Goal: Task Accomplishment & Management: Use online tool/utility

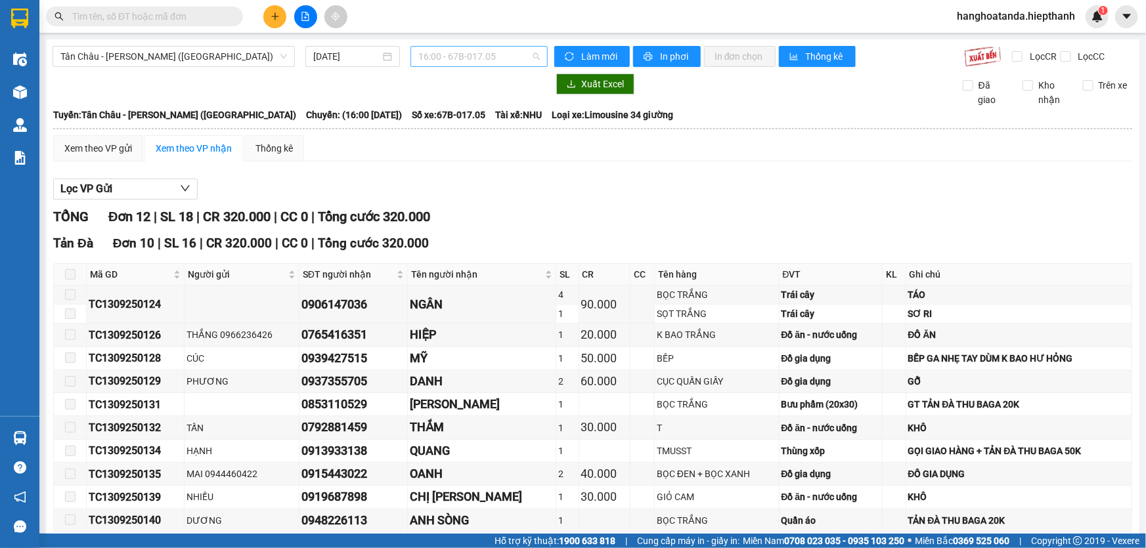
click at [478, 56] on span "16:00 - 67B-017.05" at bounding box center [479, 57] width 122 height 20
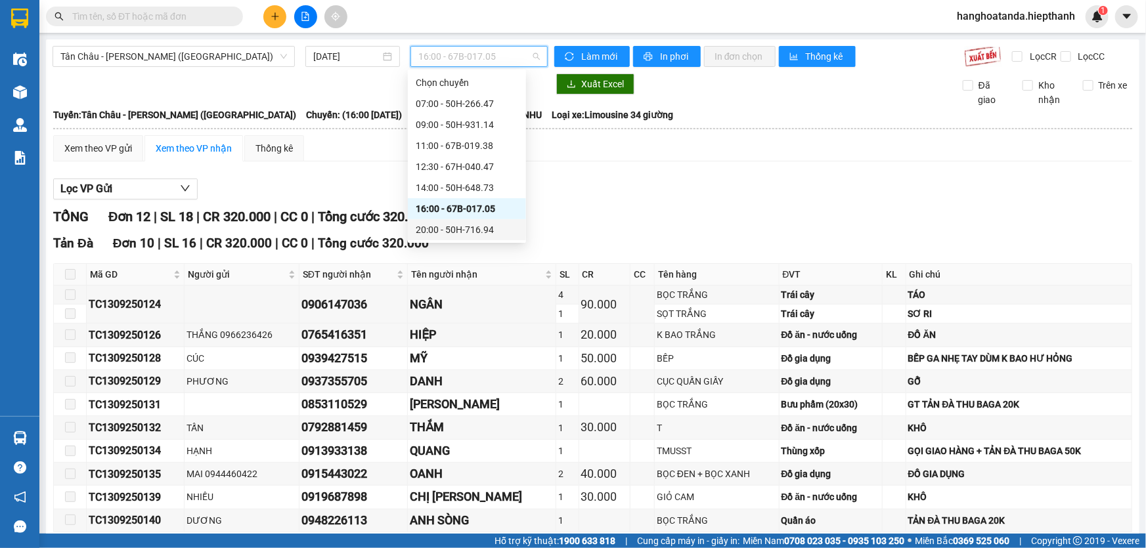
click at [458, 235] on div "20:00 - 50H-716.94" at bounding box center [467, 230] width 102 height 14
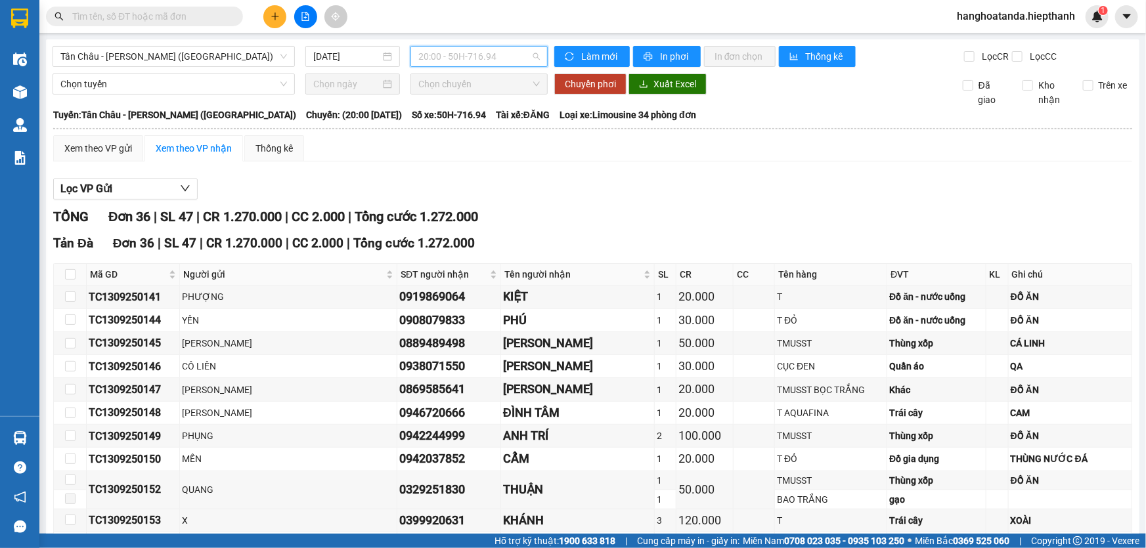
drag, startPoint x: 478, startPoint y: 51, endPoint x: 474, endPoint y: 64, distance: 12.9
click at [478, 52] on span "20:00 - 50H-716.94" at bounding box center [479, 57] width 122 height 20
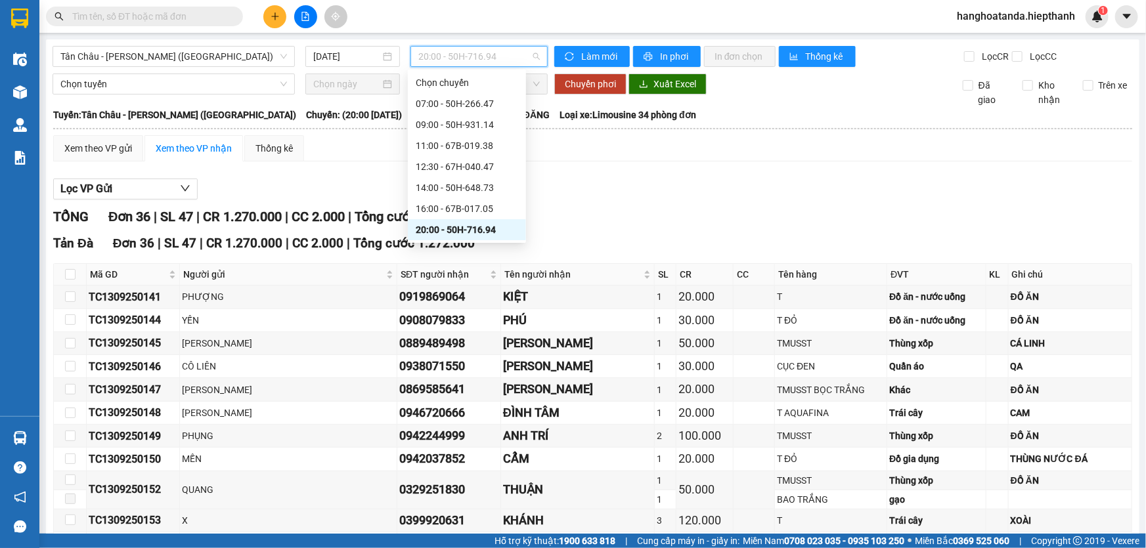
scroll to position [59, 0]
click at [451, 194] on div "22:00 - 50H-365.72" at bounding box center [467, 192] width 102 height 14
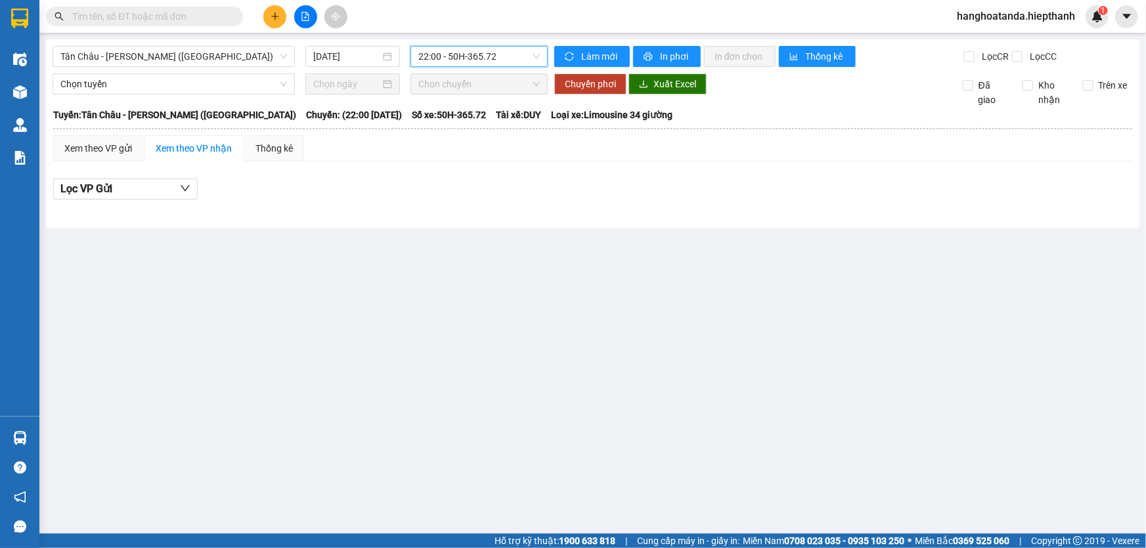
click at [496, 64] on span "22:00 - 50H-365.72" at bounding box center [479, 57] width 122 height 20
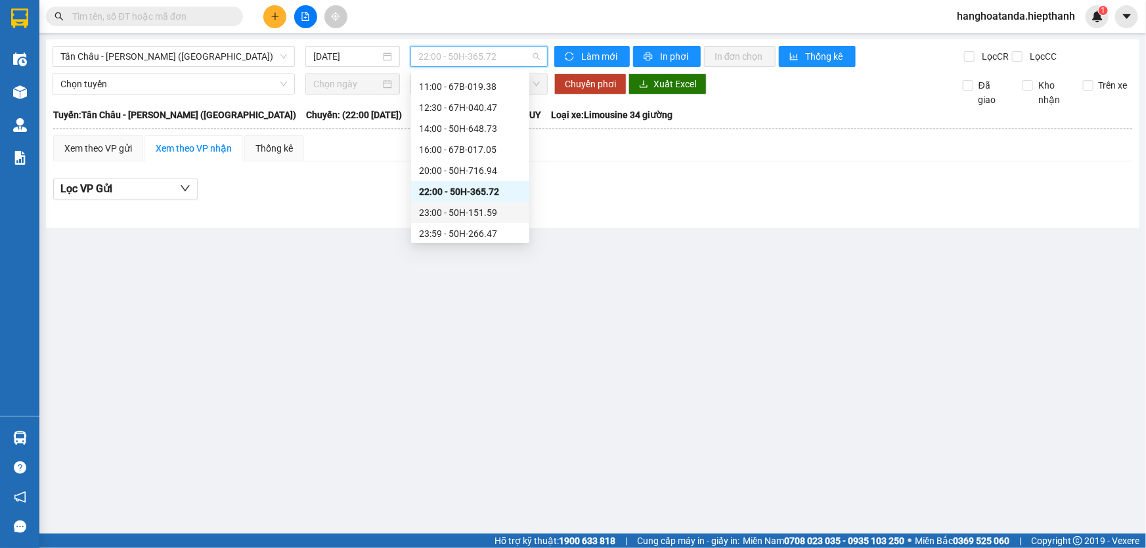
click at [474, 220] on div "23:00 - 50H-151.59" at bounding box center [470, 212] width 118 height 21
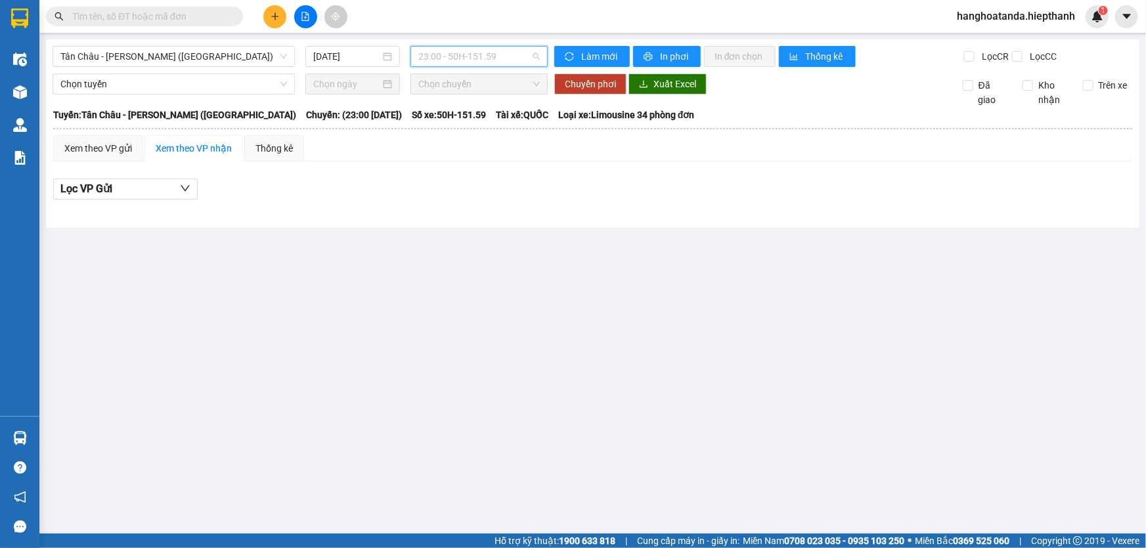
click at [460, 54] on span "23:00 - 50H-151.59" at bounding box center [479, 57] width 122 height 20
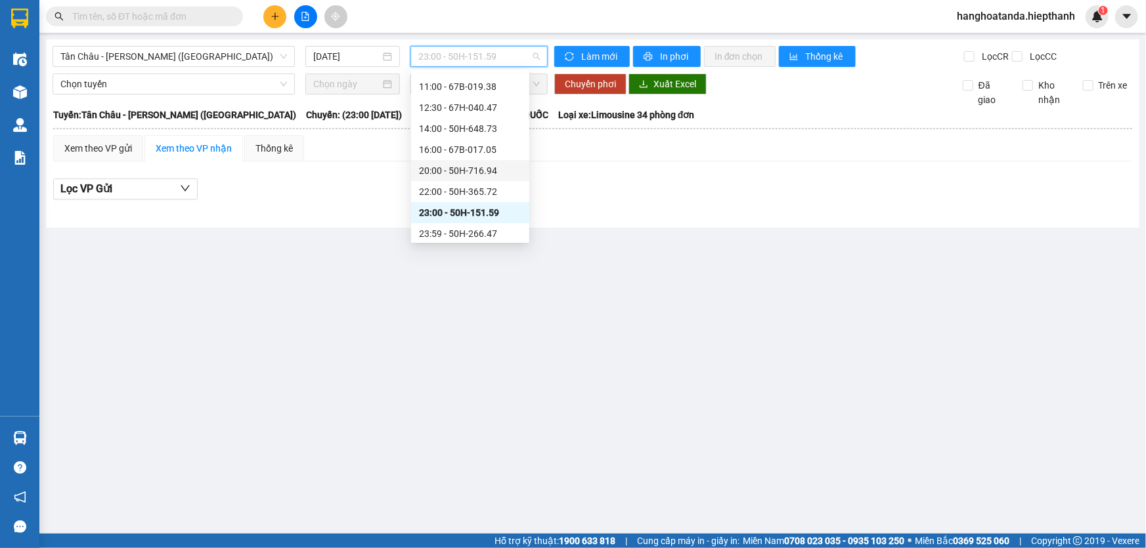
scroll to position [62, 0]
click at [466, 236] on div "23:59 - 50H-266.47" at bounding box center [470, 230] width 102 height 14
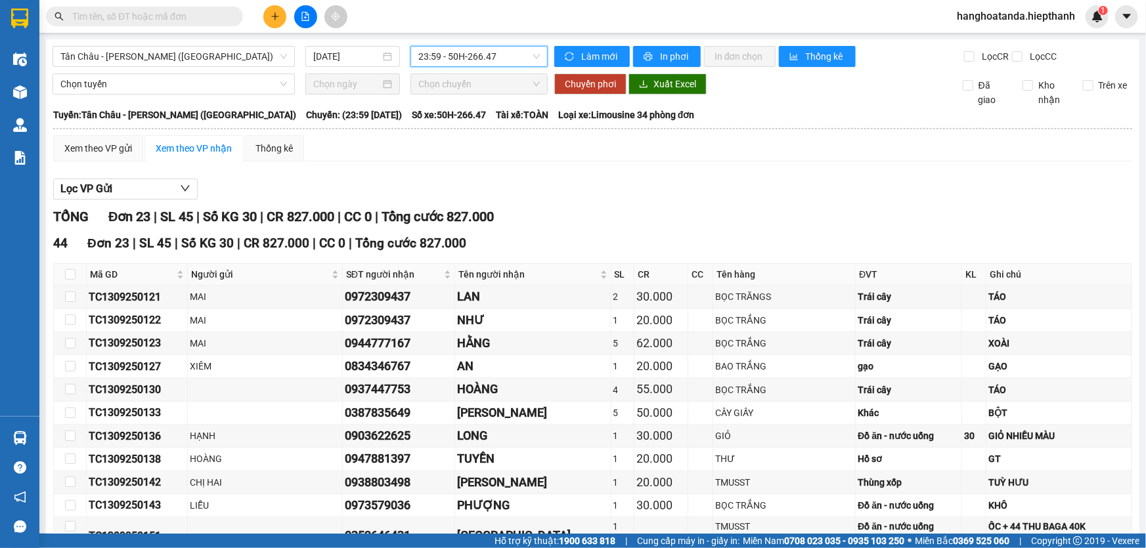
click at [483, 56] on span "23:59 - 50H-266.47" at bounding box center [479, 57] width 122 height 20
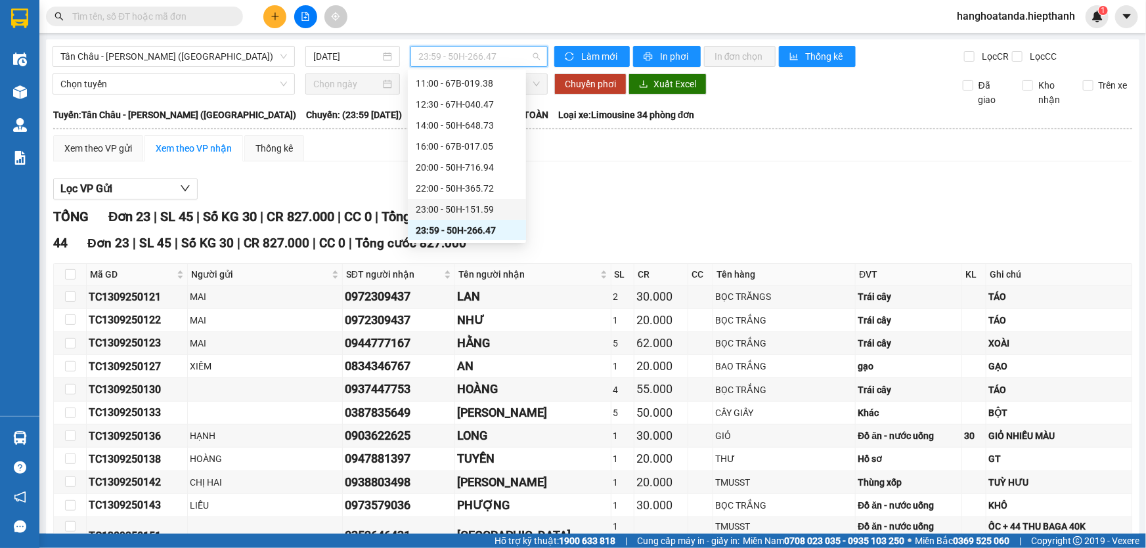
click at [453, 207] on div "23:00 - 50H-151.59" at bounding box center [467, 209] width 102 height 14
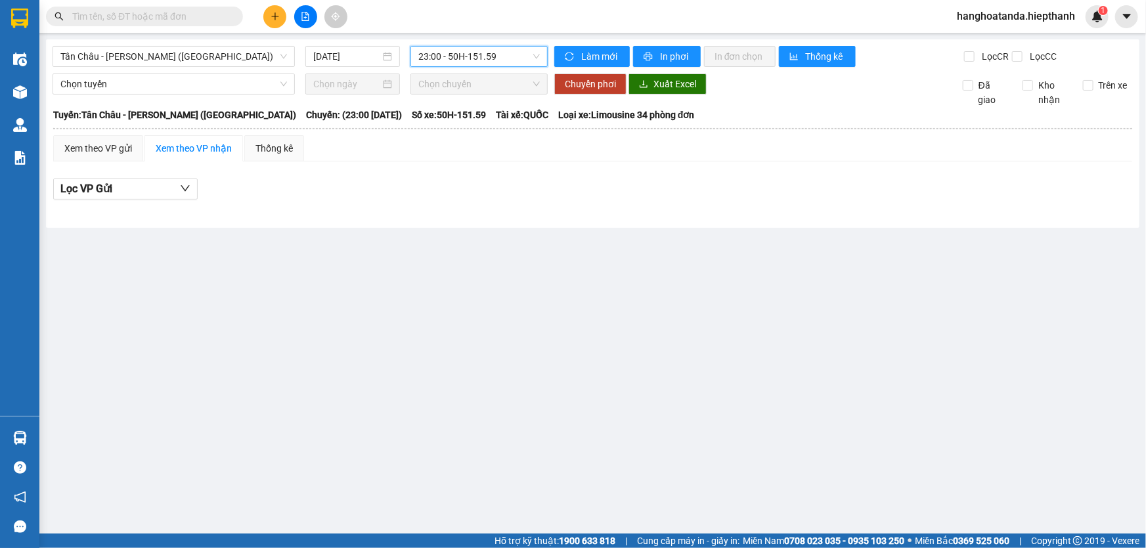
click at [516, 58] on span "23:00 - 50H-151.59" at bounding box center [479, 57] width 122 height 20
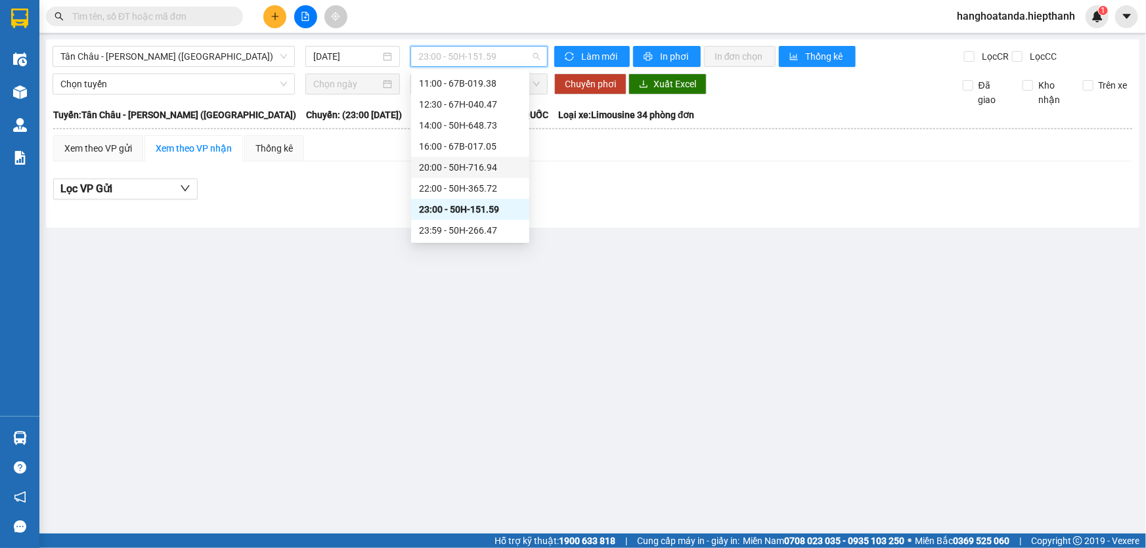
click at [472, 171] on div "20:00 - 50H-716.94" at bounding box center [470, 167] width 102 height 14
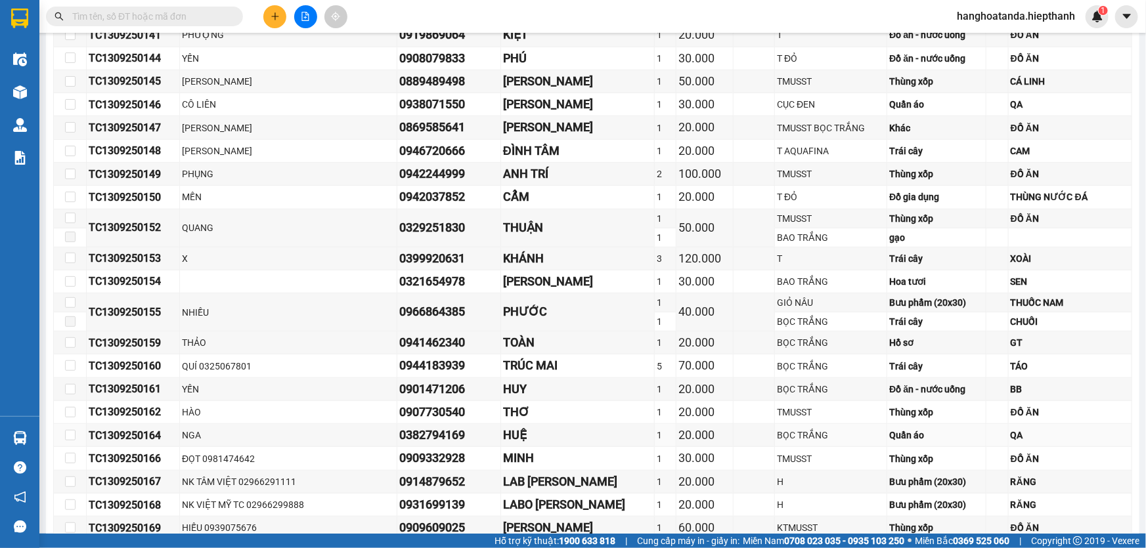
scroll to position [83, 0]
